Goal: Find specific page/section: Find specific page/section

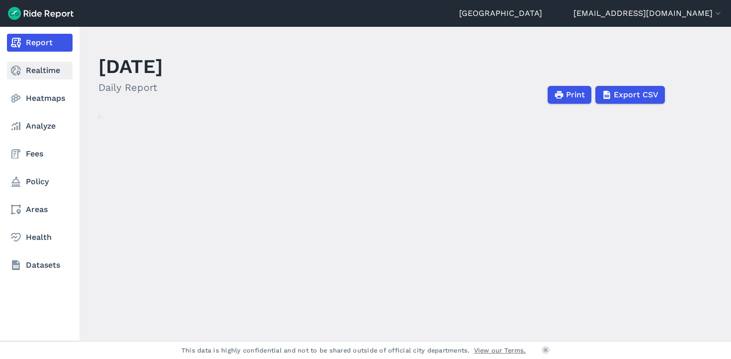
click at [43, 63] on link "Realtime" at bounding box center [40, 71] width 66 height 18
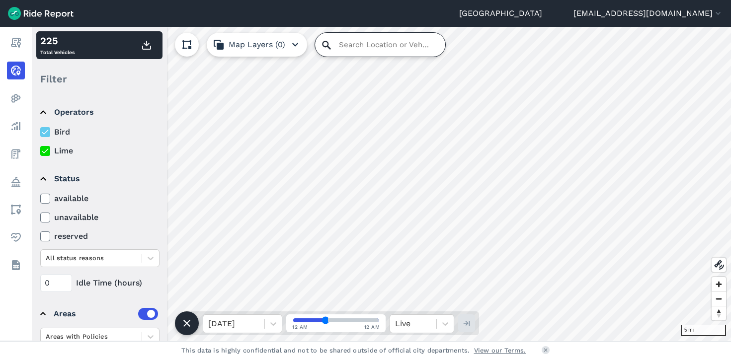
click at [345, 42] on input "Search Location or Vehicles" at bounding box center [380, 45] width 130 height 24
click at [375, 39] on input "[STREET_ADDRESS][US_STATE]" at bounding box center [380, 45] width 130 height 24
paste input "Jefferson /devan"
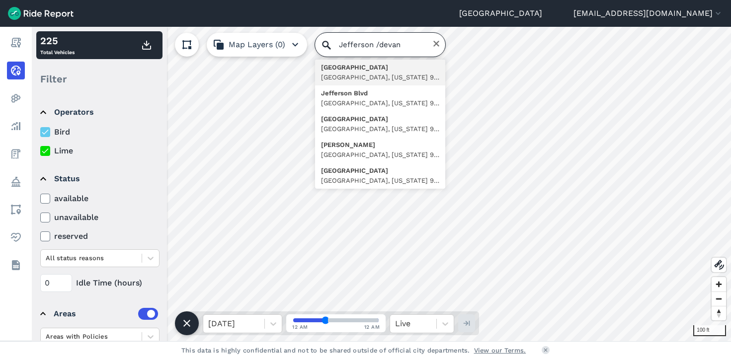
click at [380, 47] on input "Jefferson /devan" at bounding box center [380, 45] width 130 height 24
type input "Jefferson and DEvan"
click at [432, 46] on icon "Clear" at bounding box center [436, 44] width 8 height 8
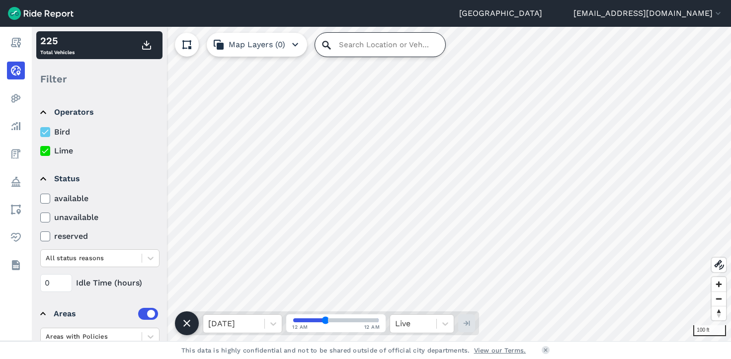
click at [429, 46] on input "Search Location or Vehicles" at bounding box center [380, 45] width 130 height 24
type input "d"
click at [465, 0] on html "West Sacramento [EMAIL_ADDRESS][DOMAIN_NAME] Settings Terms Sign Out Report Rea…" at bounding box center [365, 179] width 731 height 359
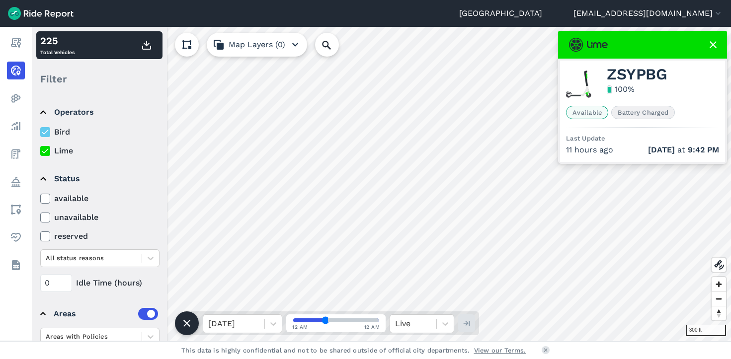
click at [219, 359] on html "West Sacramento [EMAIL_ADDRESS][DOMAIN_NAME] Settings Terms Sign Out Report Rea…" at bounding box center [365, 179] width 731 height 359
click at [348, 359] on html "West Sacramento [EMAIL_ADDRESS][DOMAIN_NAME] Settings Terms Sign Out Report Rea…" at bounding box center [365, 179] width 731 height 359
